Goal: Transaction & Acquisition: Purchase product/service

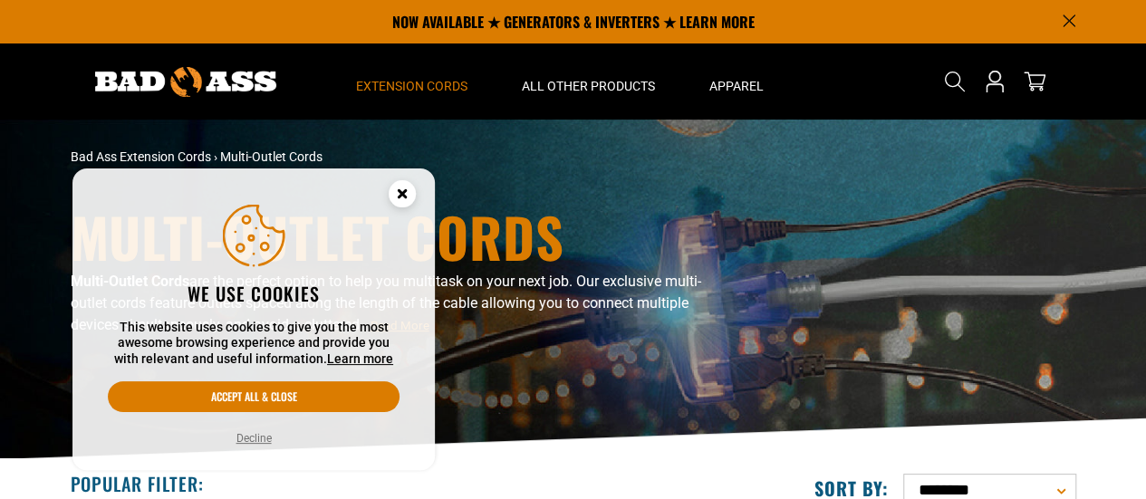
click at [405, 193] on circle "Cookie Consent" at bounding box center [402, 193] width 27 height 27
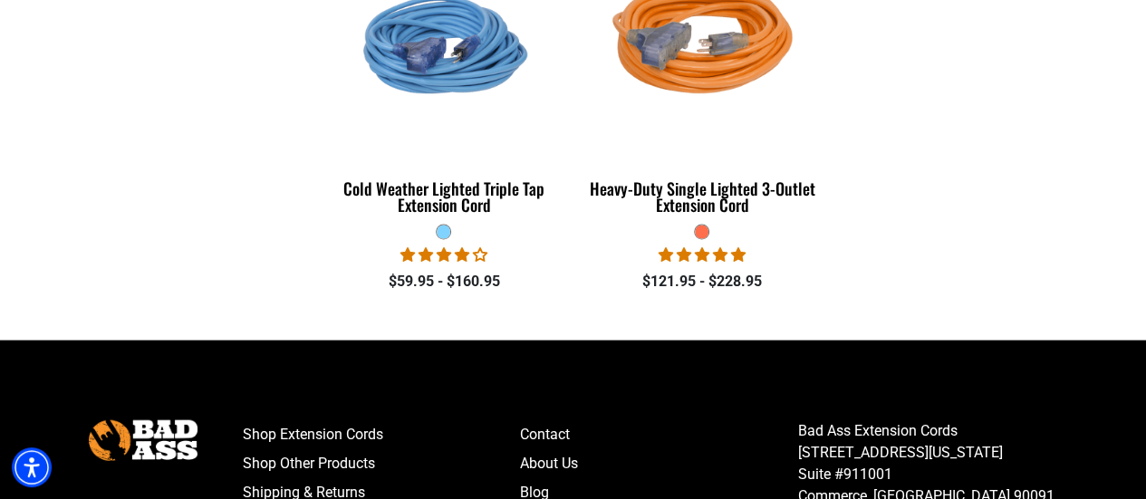
scroll to position [1848, 0]
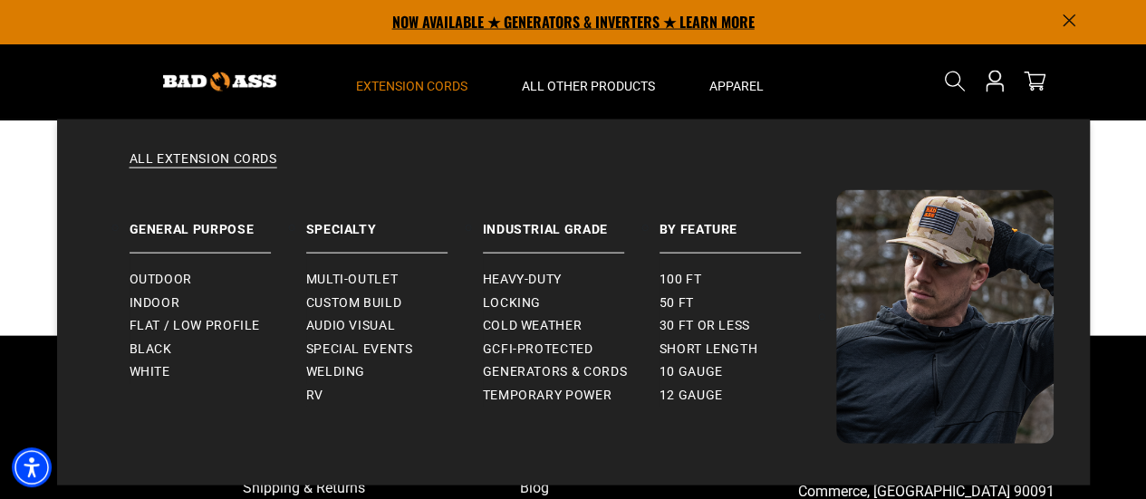
click at [397, 43] on summary "Extension Cords" at bounding box center [412, 81] width 166 height 76
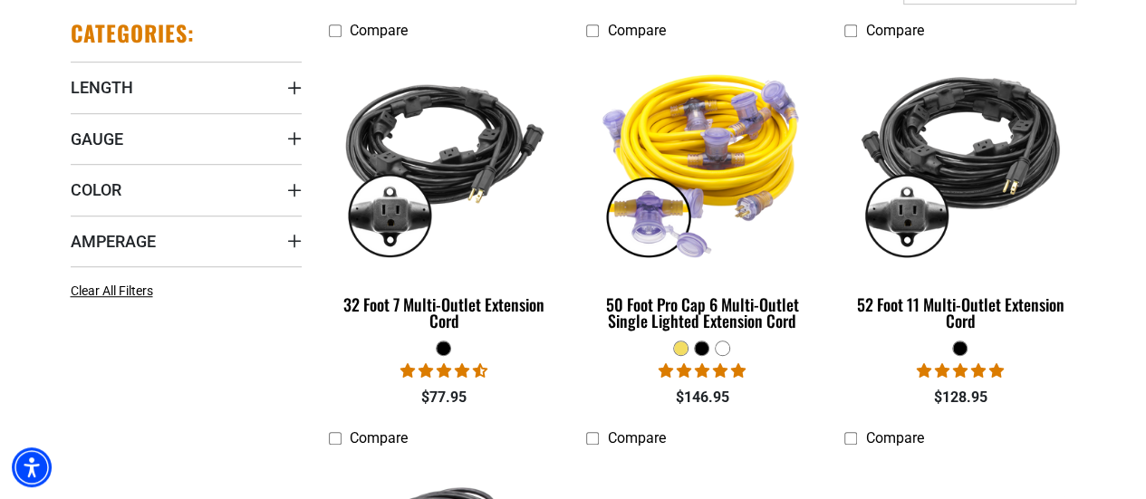
scroll to position [504, 0]
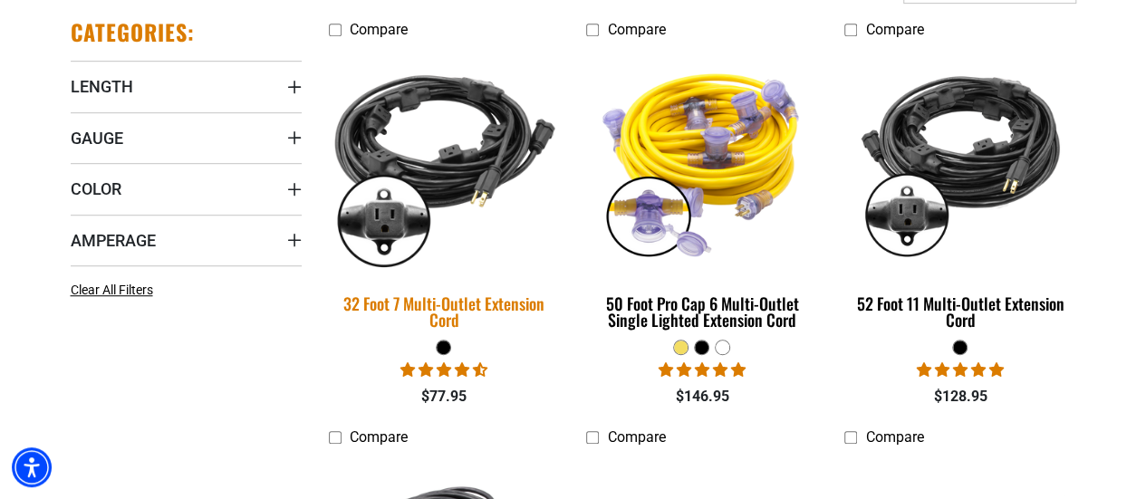
click at [444, 211] on img at bounding box center [444, 160] width 254 height 232
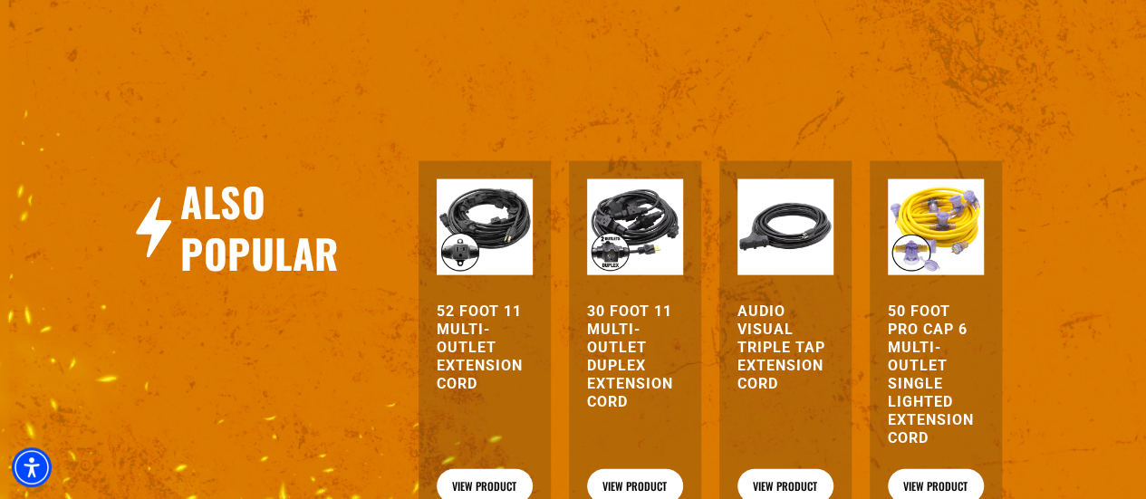
scroll to position [1894, 0]
